Goal: Task Accomplishment & Management: Manage account settings

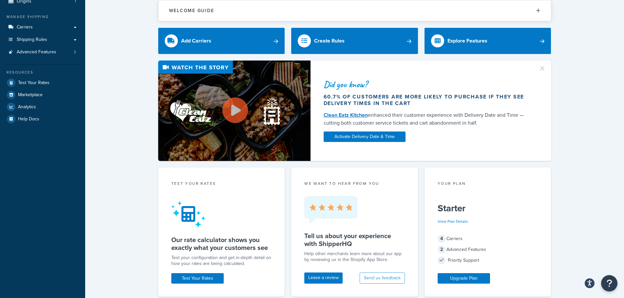
scroll to position [33, 0]
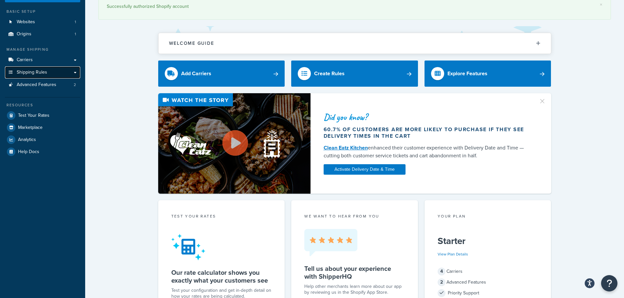
click at [31, 72] on span "Shipping Rules" at bounding box center [32, 73] width 30 height 6
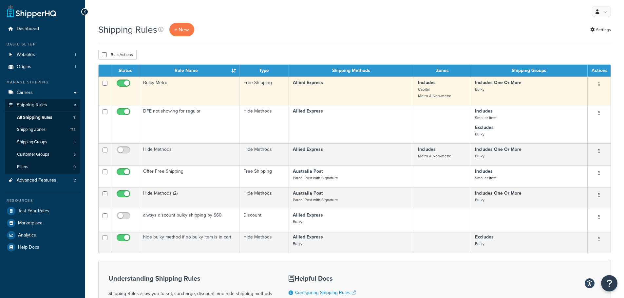
click at [126, 84] on input "checkbox" at bounding box center [124, 85] width 18 height 8
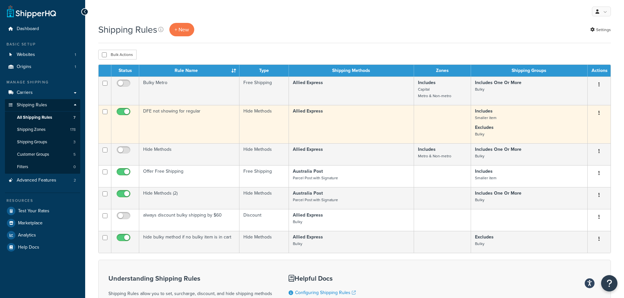
checkbox input "true"
click at [598, 112] on icon "button" at bounding box center [598, 113] width 1 height 5
click at [580, 127] on link "Edit" at bounding box center [577, 125] width 52 height 13
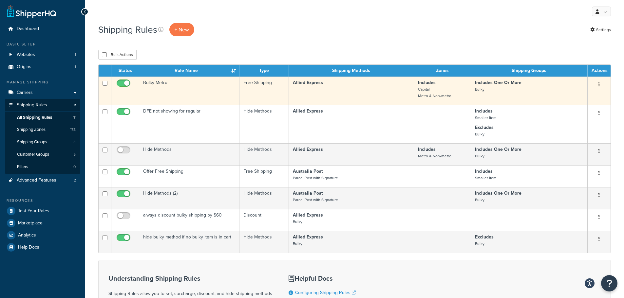
click at [597, 86] on button "button" at bounding box center [598, 85] width 9 height 10
click at [579, 94] on link "Edit" at bounding box center [577, 96] width 52 height 13
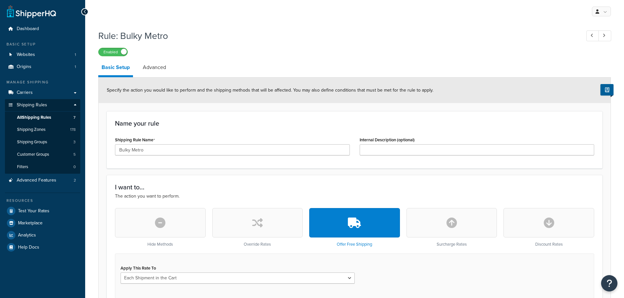
scroll to position [98, 0]
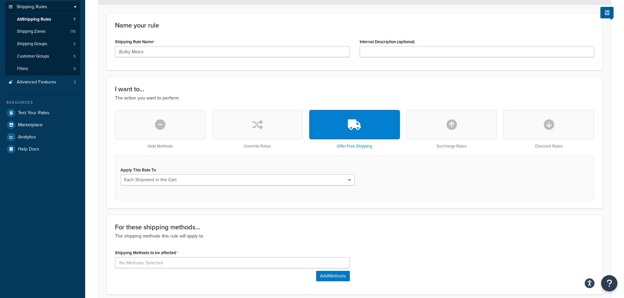
click at [270, 129] on button "button" at bounding box center [257, 124] width 91 height 29
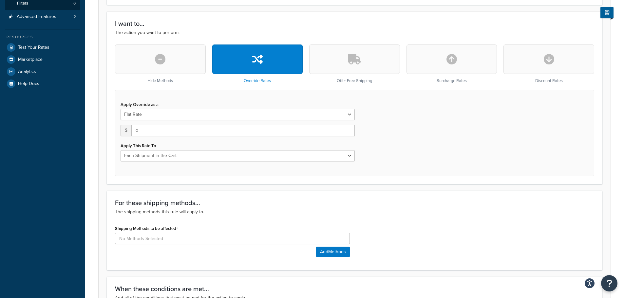
scroll to position [131, 0]
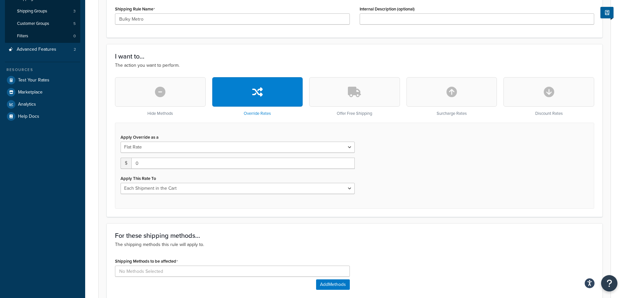
click at [343, 94] on button "button" at bounding box center [354, 91] width 91 height 29
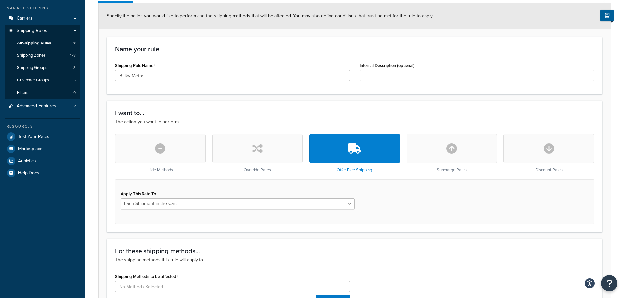
scroll to position [98, 0]
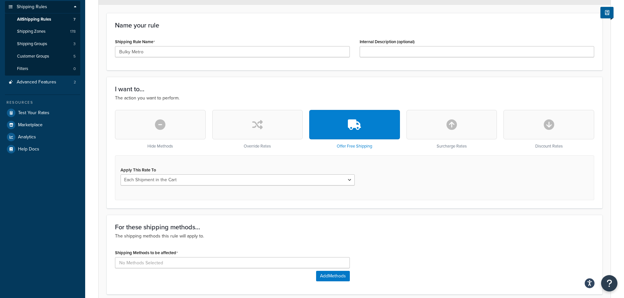
click at [456, 122] on icon "button" at bounding box center [451, 125] width 10 height 10
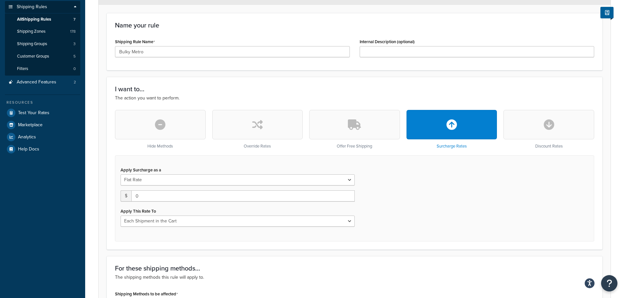
click at [267, 129] on button "button" at bounding box center [257, 124] width 91 height 29
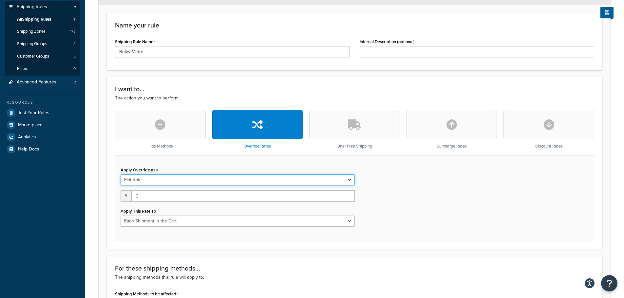
click at [350, 180] on select "Flat Rate Percentage Flat Rate & Percentage" at bounding box center [238, 180] width 234 height 11
click at [171, 162] on div "Apply Override as a Flat Rate Percentage Flat Rate & Percentage $ 0 Apply This …" at bounding box center [354, 199] width 479 height 86
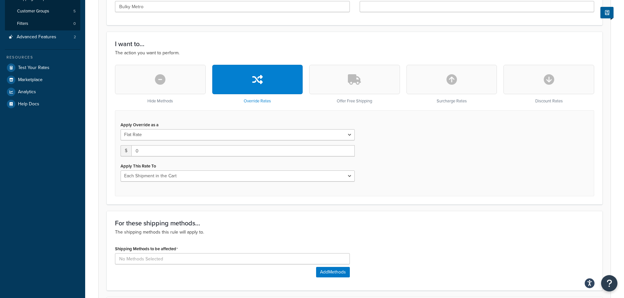
scroll to position [142, 0]
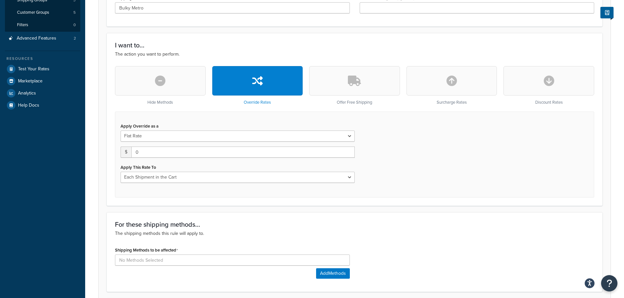
click at [364, 81] on button "button" at bounding box center [354, 80] width 91 height 29
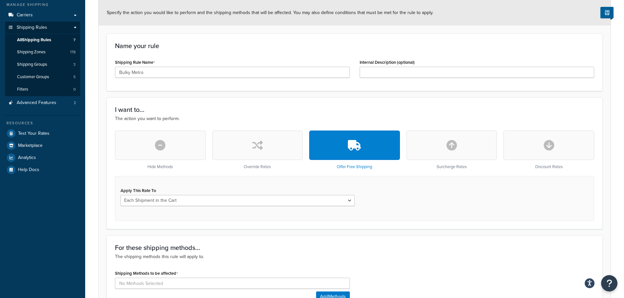
scroll to position [131, 0]
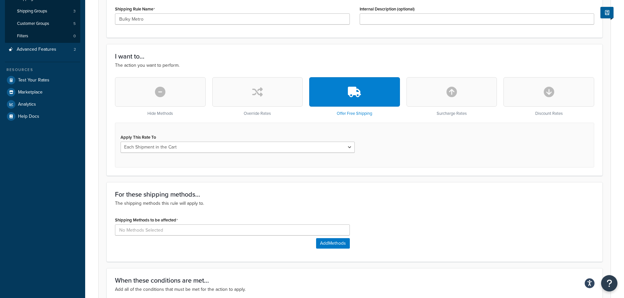
click at [159, 90] on icon "button" at bounding box center [160, 92] width 10 height 10
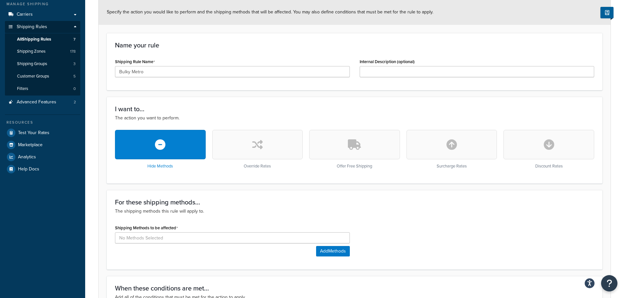
scroll to position [65, 0]
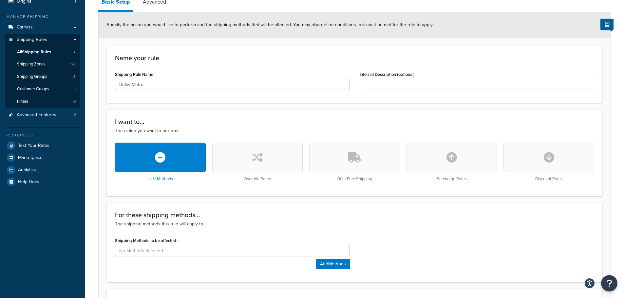
click at [163, 160] on icon "button" at bounding box center [160, 157] width 10 height 10
click at [160, 159] on icon "button" at bounding box center [160, 157] width 10 height 10
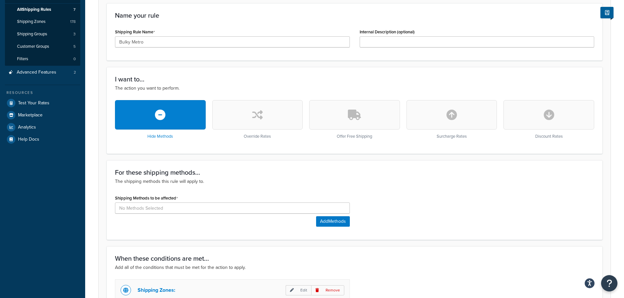
scroll to position [164, 0]
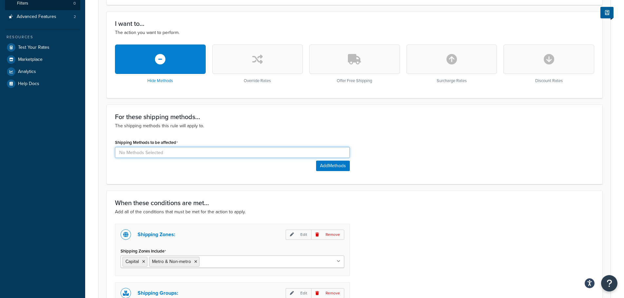
click at [169, 155] on input at bounding box center [232, 152] width 235 height 11
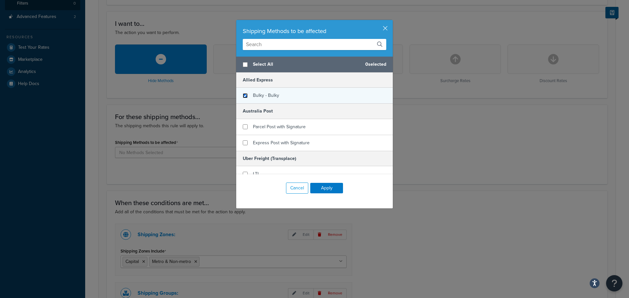
click at [243, 96] on input "checkbox" at bounding box center [245, 95] width 5 height 5
checkbox input "true"
click at [325, 189] on button "Apply" at bounding box center [326, 188] width 33 height 10
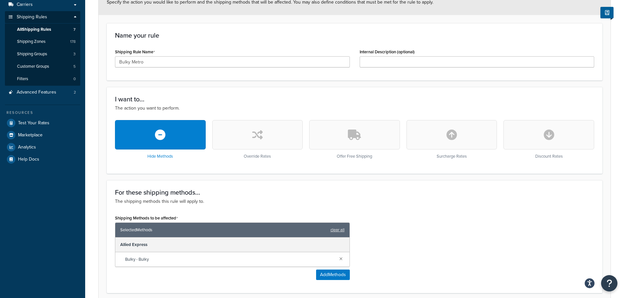
scroll to position [57, 0]
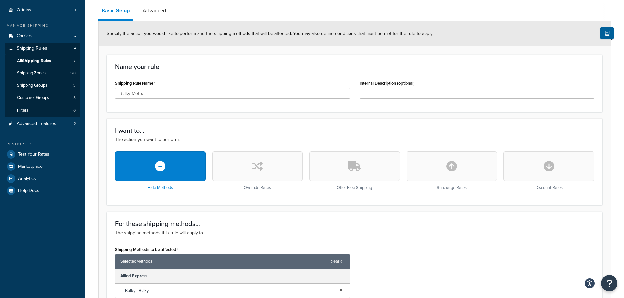
click at [379, 165] on button "button" at bounding box center [354, 166] width 91 height 29
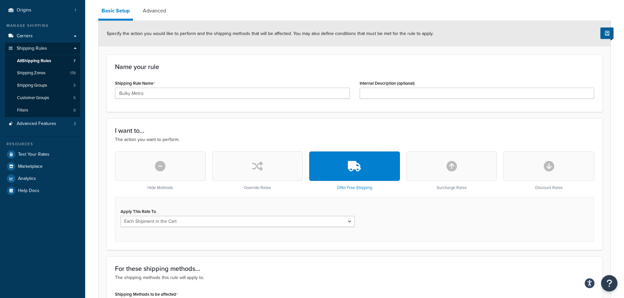
click at [462, 169] on button "button" at bounding box center [451, 166] width 91 height 29
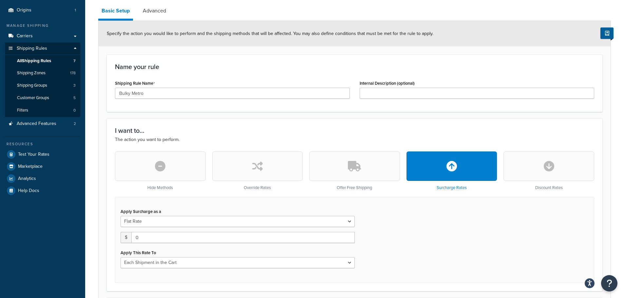
click at [554, 165] on button "button" at bounding box center [548, 166] width 91 height 29
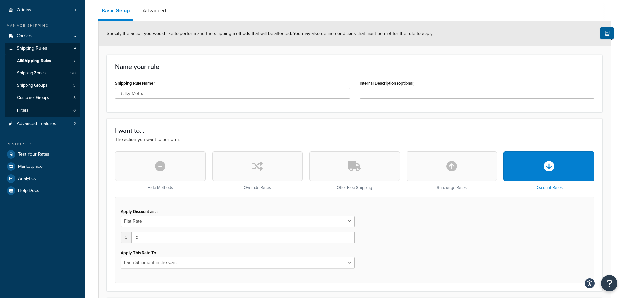
click at [160, 161] on icon "button" at bounding box center [160, 166] width 10 height 10
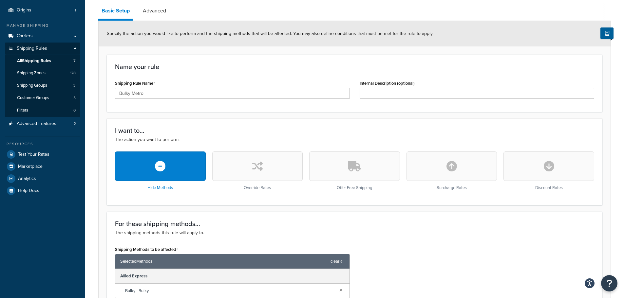
click at [160, 189] on div "Hide Methods" at bounding box center [160, 171] width 91 height 39
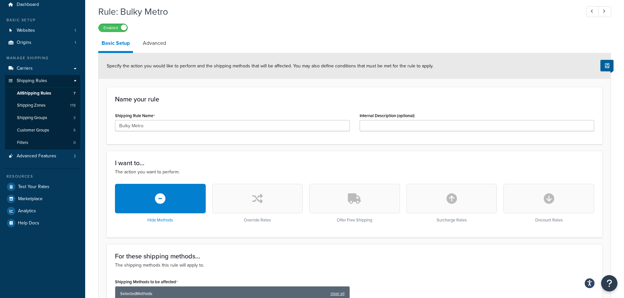
scroll to position [24, 0]
click at [152, 45] on link "Advanced" at bounding box center [155, 44] width 30 height 16
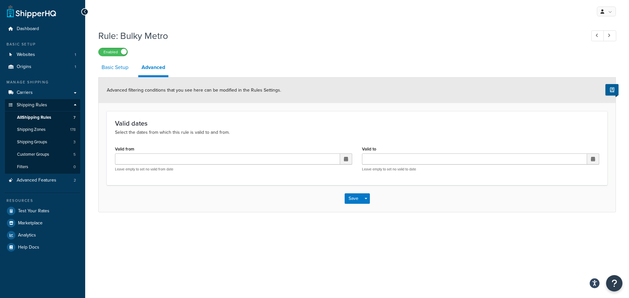
click at [112, 66] on link "Basic Setup" at bounding box center [114, 68] width 33 height 16
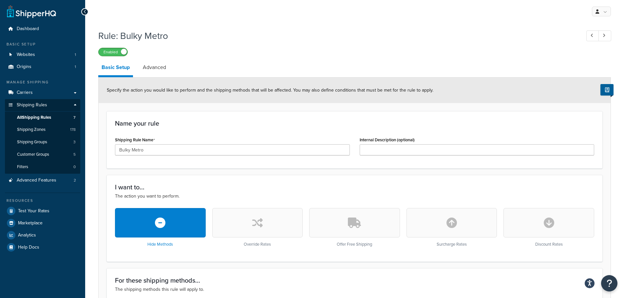
click at [124, 50] on span at bounding box center [124, 52] width 6 height 6
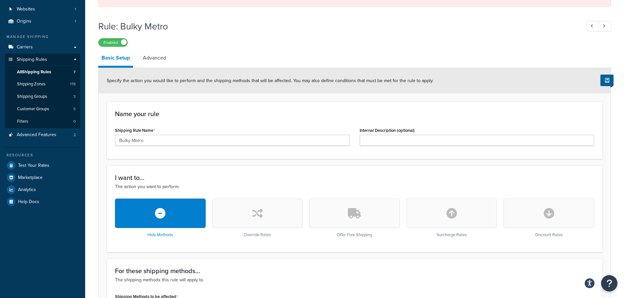
scroll to position [98, 0]
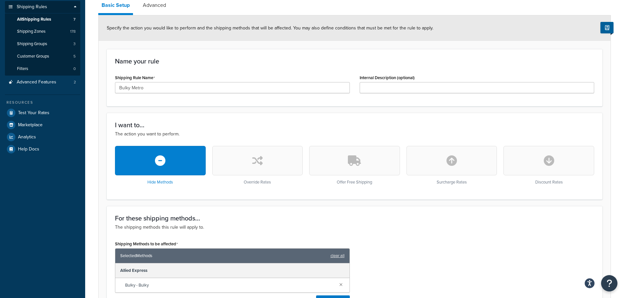
click at [364, 168] on button "button" at bounding box center [354, 160] width 91 height 29
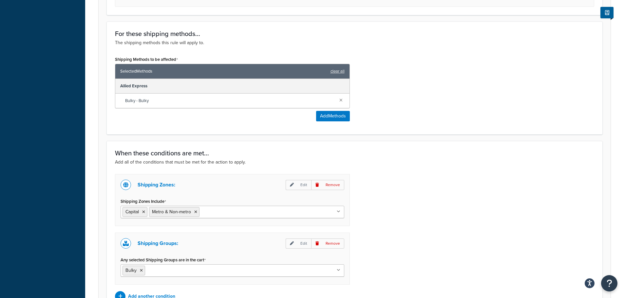
scroll to position [327, 0]
click at [338, 71] on link "clear all" at bounding box center [337, 71] width 14 height 9
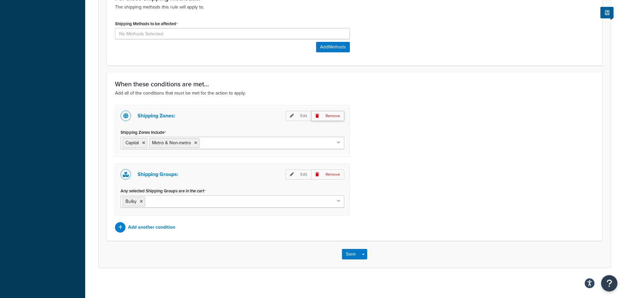
click at [337, 115] on p "Remove" at bounding box center [327, 116] width 33 height 10
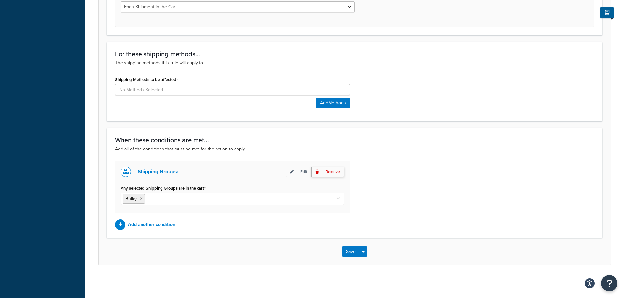
click at [334, 172] on p "Remove" at bounding box center [327, 172] width 33 height 10
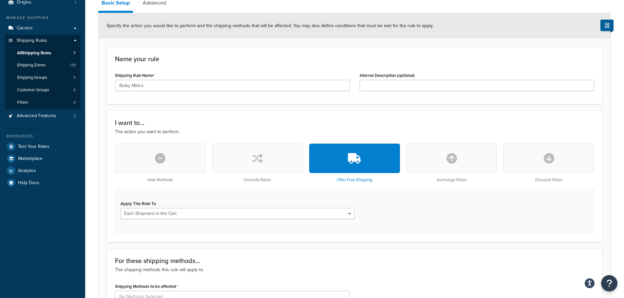
scroll to position [131, 0]
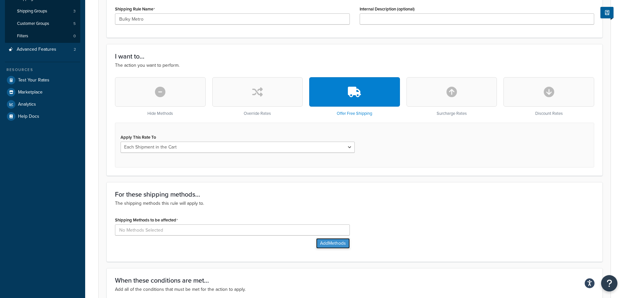
click at [337, 247] on button "Add Methods" at bounding box center [333, 243] width 34 height 10
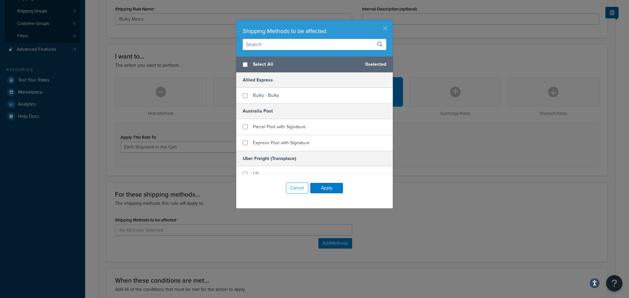
click at [391, 22] on button "button" at bounding box center [392, 21] width 2 height 2
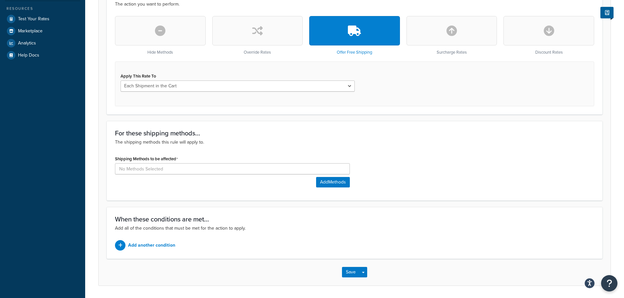
scroll to position [213, 0]
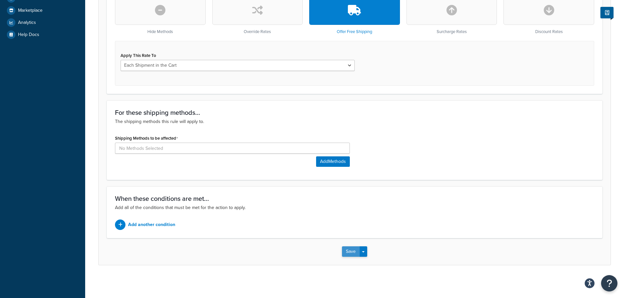
click at [354, 253] on button "Save" at bounding box center [351, 252] width 18 height 10
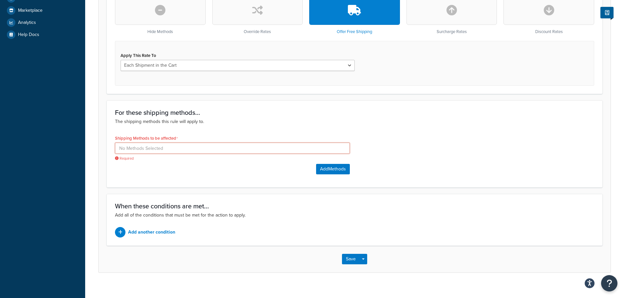
click at [233, 149] on input at bounding box center [232, 148] width 235 height 11
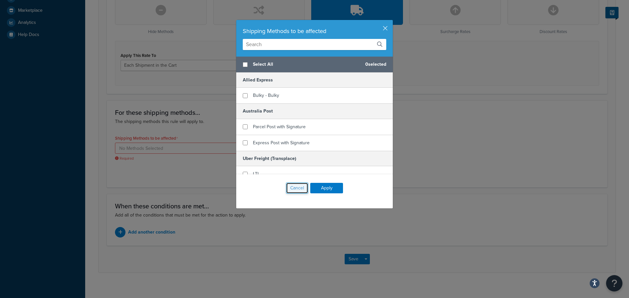
click at [301, 188] on button "Cancel" at bounding box center [297, 188] width 22 height 11
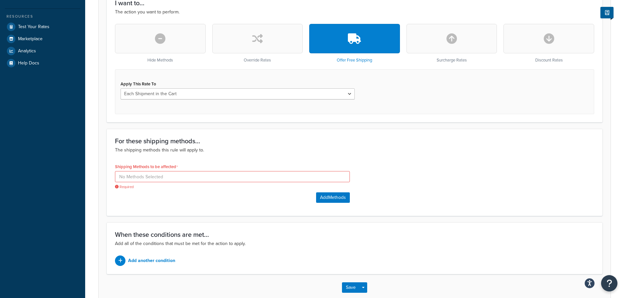
scroll to position [147, 0]
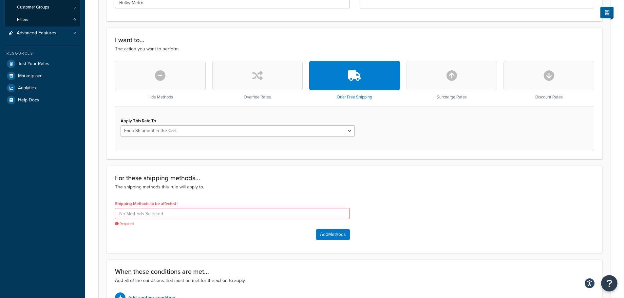
click at [265, 184] on p "The shipping methods this rule will apply to." at bounding box center [354, 187] width 479 height 7
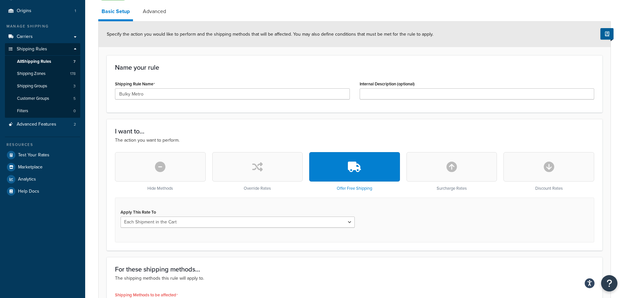
scroll to position [115, 0]
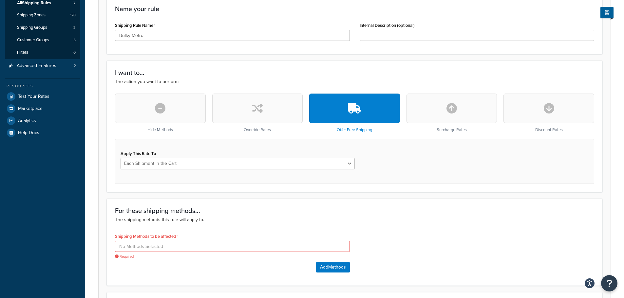
click at [262, 118] on button "button" at bounding box center [257, 108] width 91 height 29
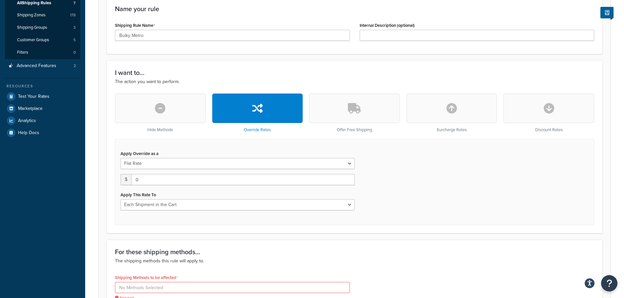
click at [170, 115] on button "button" at bounding box center [160, 108] width 91 height 29
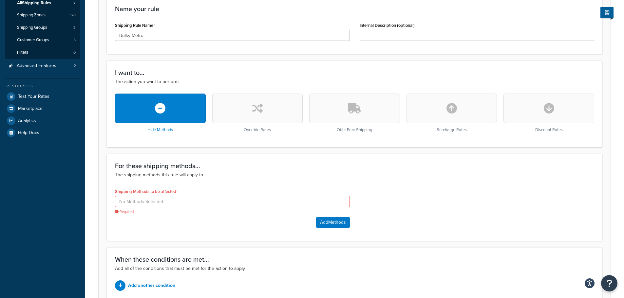
click at [255, 110] on icon "button" at bounding box center [257, 108] width 10 height 10
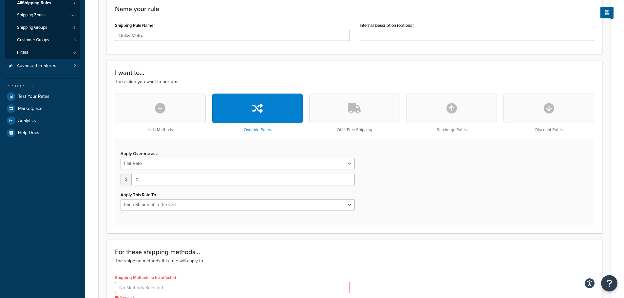
click at [459, 113] on button "button" at bounding box center [451, 108] width 91 height 29
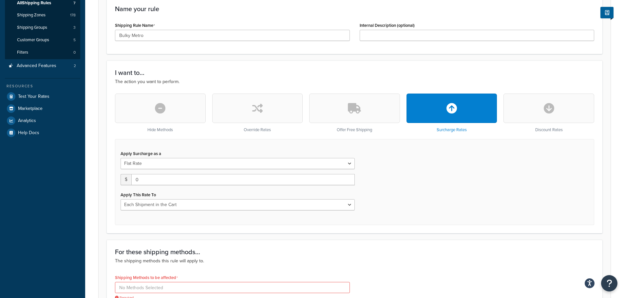
click at [194, 112] on button "button" at bounding box center [160, 108] width 91 height 29
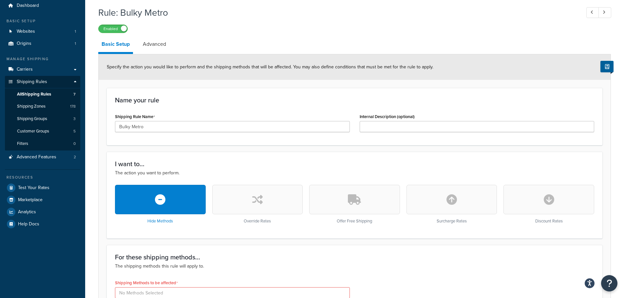
scroll to position [12, 0]
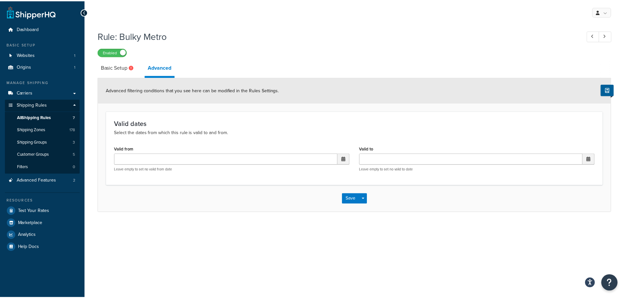
scroll to position [24, 0]
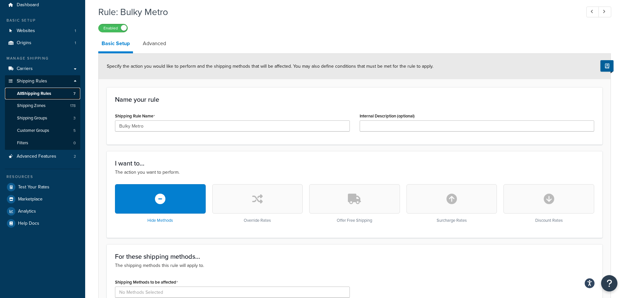
click at [35, 92] on span "All Shipping Rules" at bounding box center [34, 94] width 34 height 6
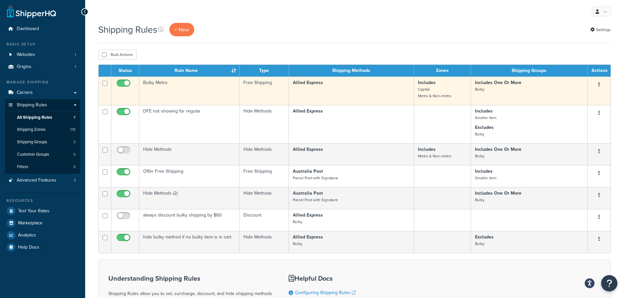
click at [597, 84] on button "button" at bounding box center [598, 85] width 9 height 10
click at [568, 98] on link "Edit" at bounding box center [577, 96] width 52 height 13
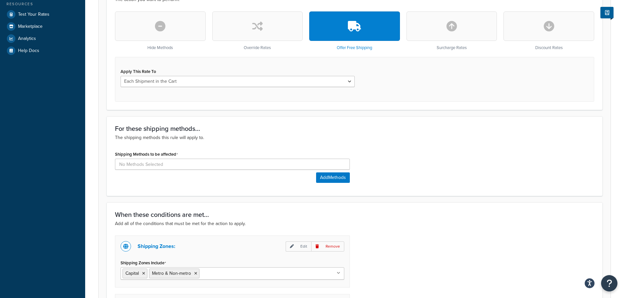
scroll to position [134, 0]
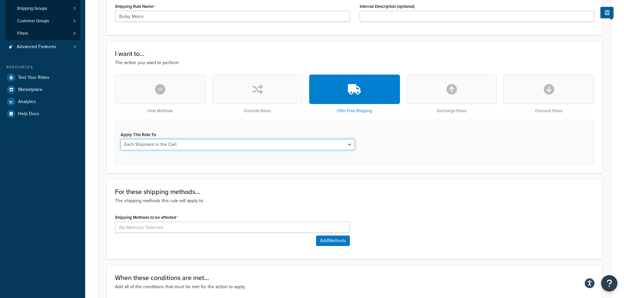
click at [186, 143] on select "Each Shipment in the Cart Each Shipping Group in the Cart Each Item within a Sh…" at bounding box center [238, 144] width 234 height 11
click at [427, 173] on div "I want to... The action you want to perform. Hide Methods Override Rates Offer …" at bounding box center [354, 108] width 495 height 132
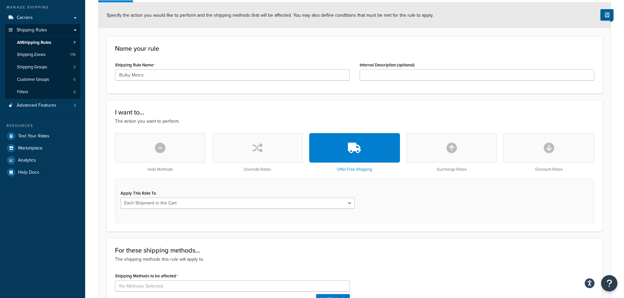
scroll to position [68, 0]
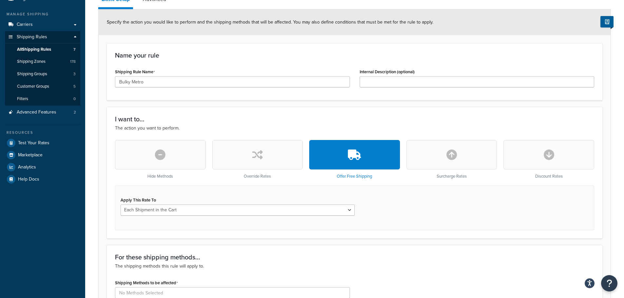
click at [177, 154] on button "button" at bounding box center [160, 154] width 91 height 29
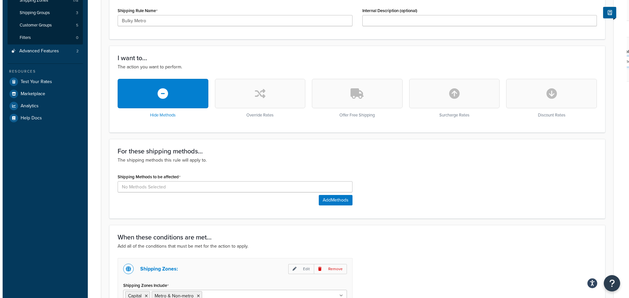
scroll to position [134, 0]
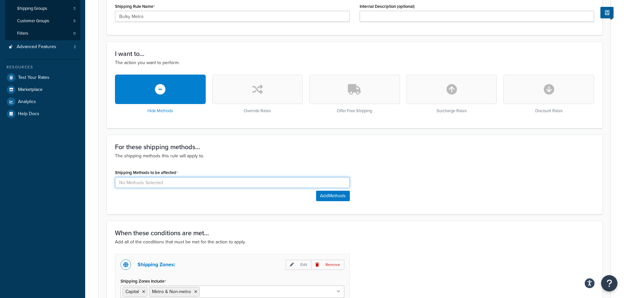
click at [179, 181] on input at bounding box center [232, 182] width 235 height 11
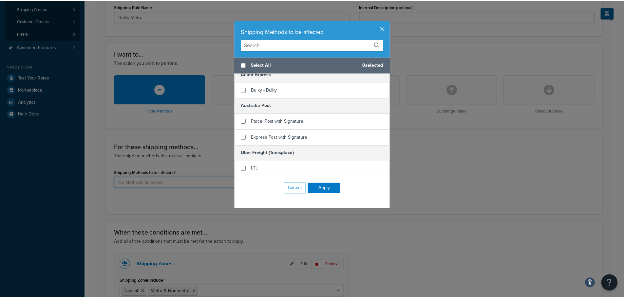
scroll to position [8, 0]
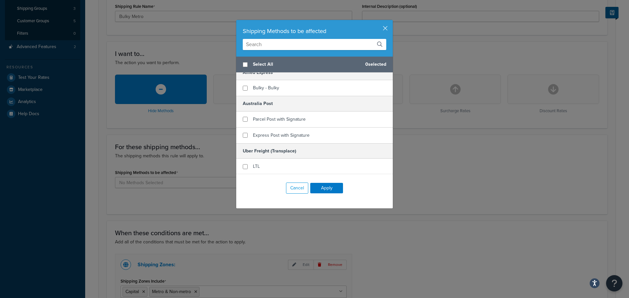
click at [186, 208] on div "Shipping Methods to be affected Select All 0 selected Allied Express Bulky - Bu…" at bounding box center [314, 149] width 629 height 298
click at [303, 190] on button "Cancel" at bounding box center [297, 188] width 22 height 11
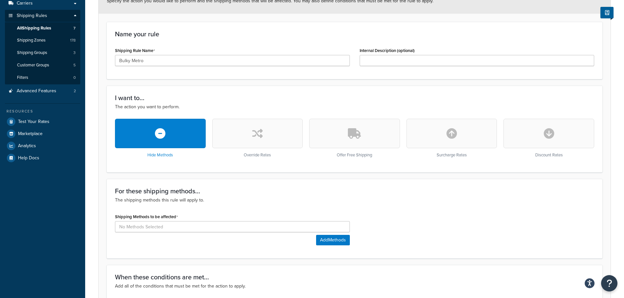
scroll to position [3, 0]
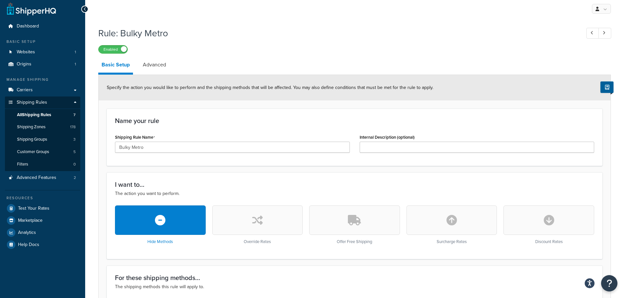
click at [274, 219] on button "button" at bounding box center [257, 220] width 91 height 29
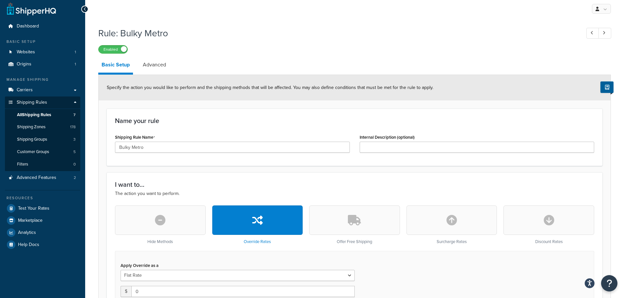
click at [365, 226] on button "button" at bounding box center [354, 220] width 91 height 29
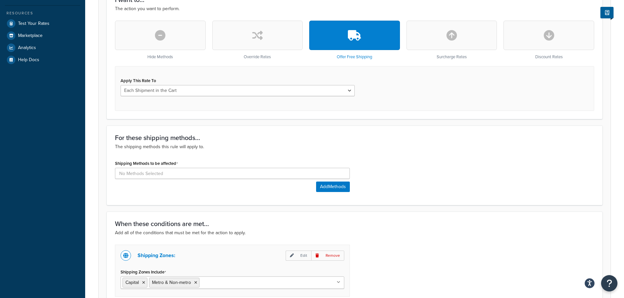
scroll to position [297, 0]
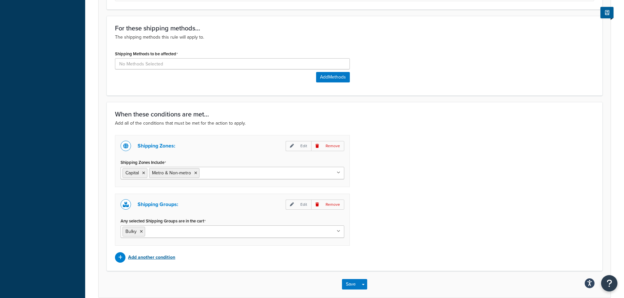
click at [141, 230] on icon at bounding box center [141, 232] width 3 height 4
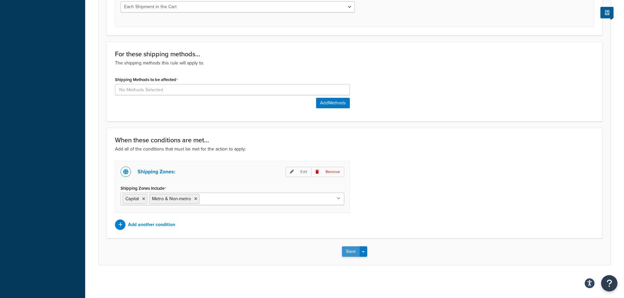
click at [357, 253] on button "Save" at bounding box center [351, 252] width 18 height 10
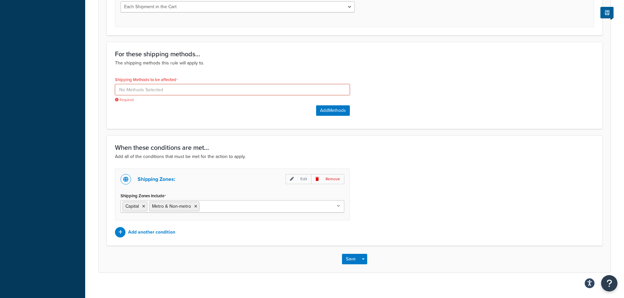
click at [191, 90] on input at bounding box center [232, 89] width 235 height 11
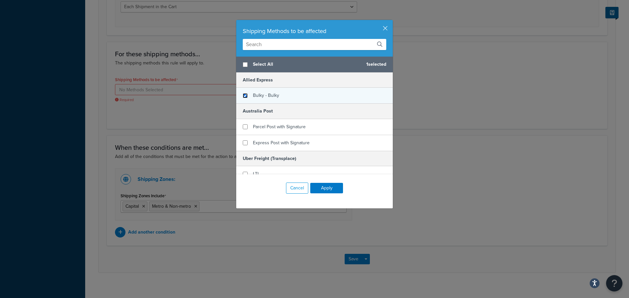
click at [244, 96] on input "checkbox" at bounding box center [245, 95] width 5 height 5
checkbox input "true"
click at [329, 186] on button "Apply" at bounding box center [326, 188] width 33 height 10
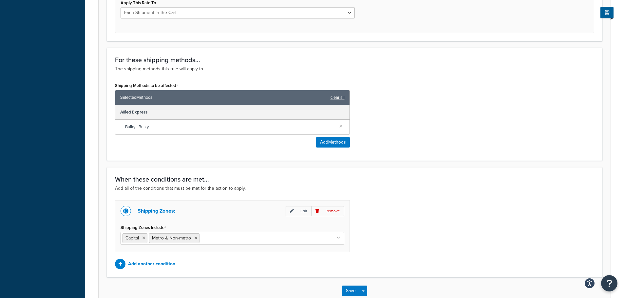
scroll to position [305, 0]
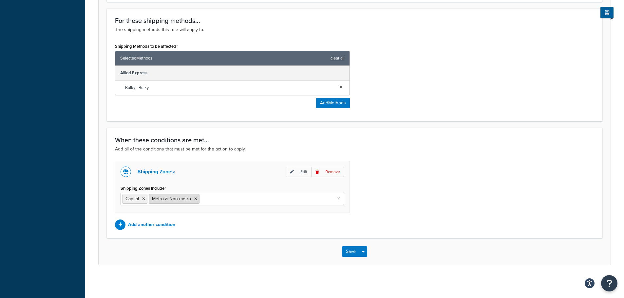
click at [196, 199] on icon at bounding box center [195, 199] width 3 height 4
click at [144, 199] on icon at bounding box center [143, 199] width 3 height 4
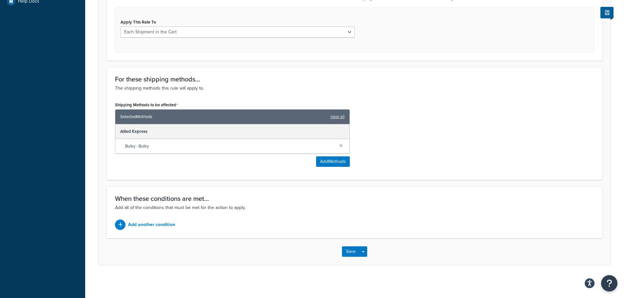
scroll to position [246, 0]
click at [350, 252] on button "Save" at bounding box center [351, 252] width 18 height 10
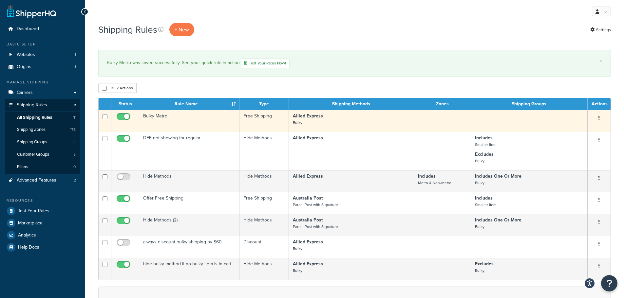
click at [162, 116] on td "Bulky Metro" at bounding box center [189, 121] width 100 height 22
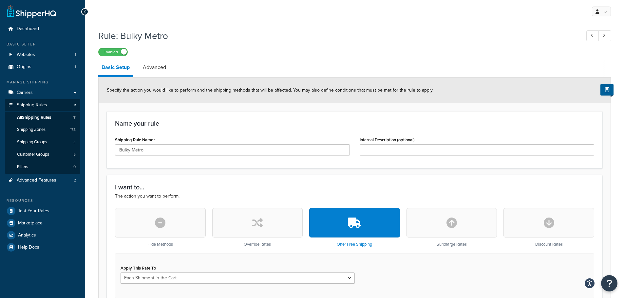
click at [128, 55] on div "Enabled" at bounding box center [354, 51] width 513 height 9
drag, startPoint x: 122, startPoint y: 54, endPoint x: 133, endPoint y: 54, distance: 10.2
click at [122, 55] on div "Enabled" at bounding box center [128, 52] width 58 height 8
click at [34, 117] on span "All Shipping Rules" at bounding box center [34, 118] width 34 height 6
